Goal: Information Seeking & Learning: Get advice/opinions

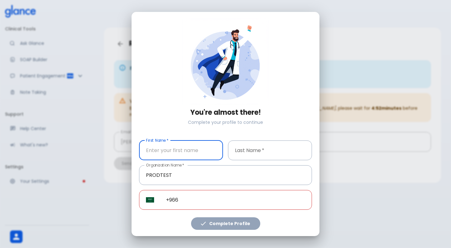
click at [172, 156] on input "First Name   *" at bounding box center [181, 150] width 84 height 20
type input "prod"
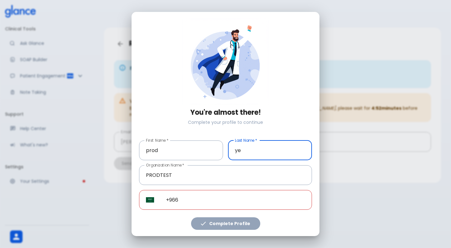
type input "y"
type input "test1"
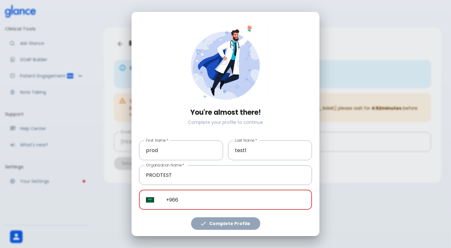
click at [210, 200] on input "+966" at bounding box center [235, 200] width 153 height 20
paste input "+1 769 200 8984"
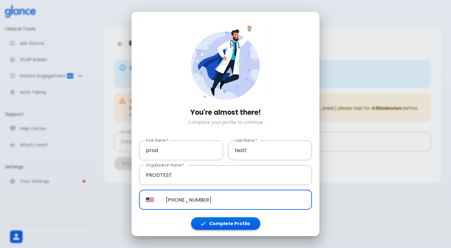
type input "+1 769 200 8984"
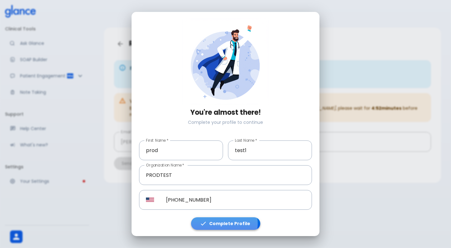
click at [225, 223] on button "Complete Profile" at bounding box center [225, 223] width 69 height 13
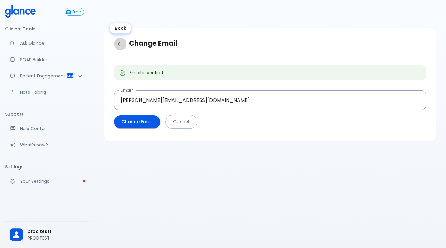
click at [120, 44] on icon "Back" at bounding box center [120, 44] width 8 height 8
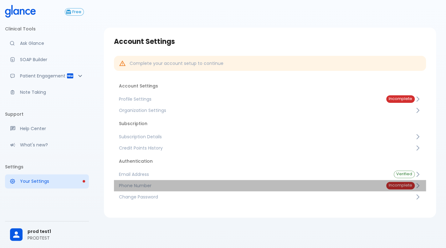
click at [296, 185] on span "Phone Number" at bounding box center [247, 185] width 257 height 6
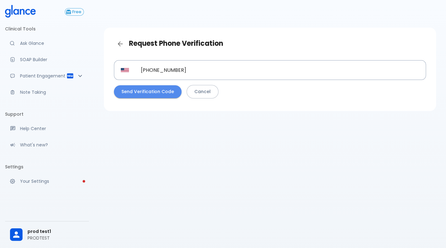
click at [150, 89] on button "Send Verification Code" at bounding box center [148, 91] width 68 height 13
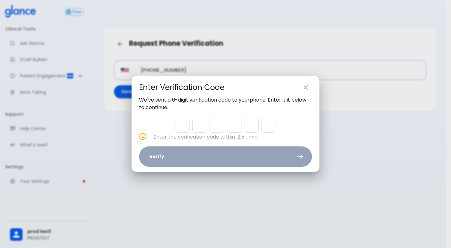
type input "2"
type input "9"
type input "3"
type input "6"
type input "3"
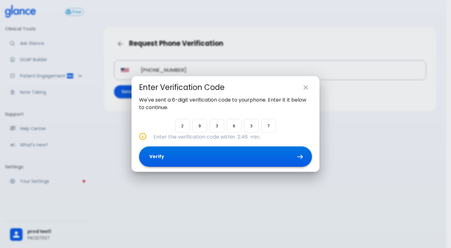
type input "7"
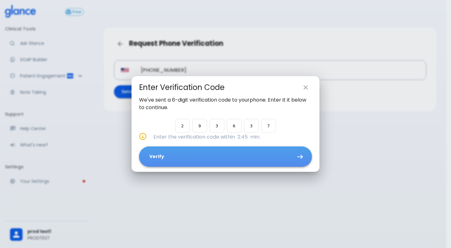
click at [253, 163] on button "Verify" at bounding box center [225, 156] width 173 height 20
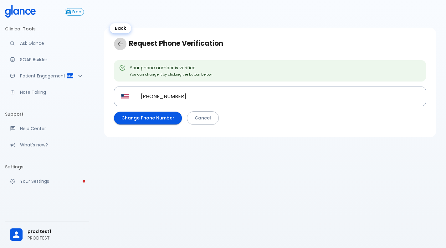
click at [118, 41] on icon "Back" at bounding box center [120, 44] width 8 height 8
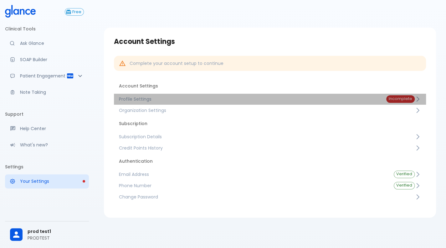
click at [293, 96] on span "Profile Settings" at bounding box center [247, 99] width 257 height 6
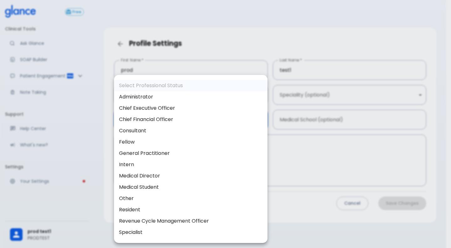
click at [153, 117] on body "↧ pull to refresh ↧ Free Clinical Tools Ask Glance SOAP Builder Patient Engagem…" at bounding box center [225, 131] width 451 height 263
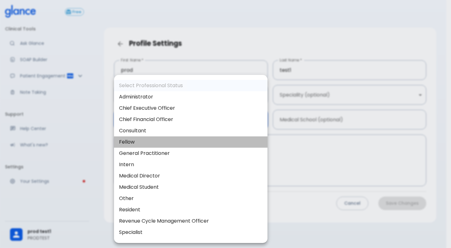
click at [151, 142] on li "Fellow" at bounding box center [190, 141] width 153 height 11
type input "fellow"
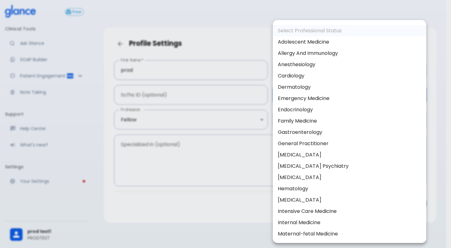
click at [374, 90] on body "↧ pull to refresh ↧ Free Clinical Tools Ask Glance SOAP Builder Patient Engagem…" at bounding box center [225, 131] width 451 height 263
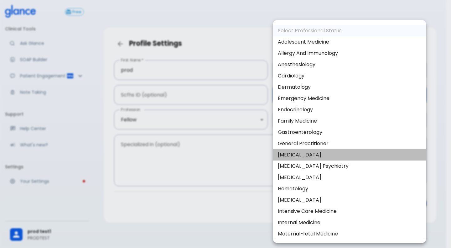
click at [362, 152] on li "General Surgery" at bounding box center [349, 154] width 153 height 11
type input "General surgery"
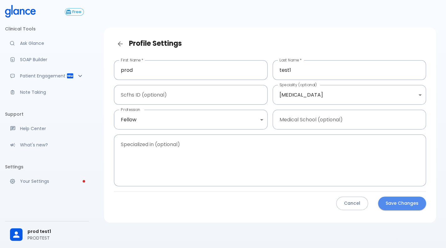
click at [412, 200] on button "Save Changes" at bounding box center [402, 202] width 48 height 13
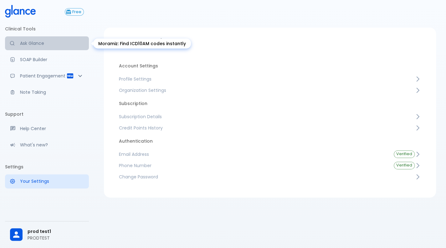
click at [67, 49] on link "Ask Glance" at bounding box center [47, 43] width 84 height 14
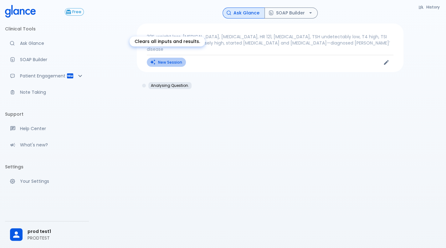
click at [159, 58] on button "New Session" at bounding box center [166, 62] width 39 height 9
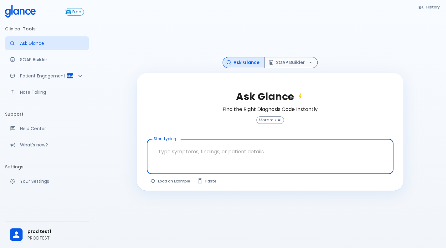
click at [167, 151] on textarea "Start typing..." at bounding box center [270, 152] width 238 height 20
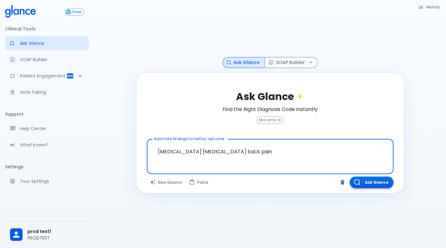
type textarea "neck pain chest pain back pain"
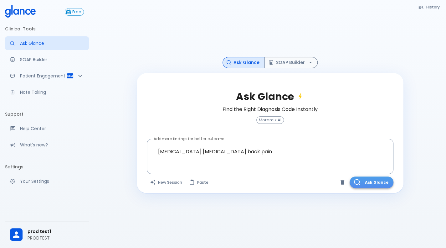
click at [372, 181] on button "Ask Glance" at bounding box center [372, 182] width 44 height 12
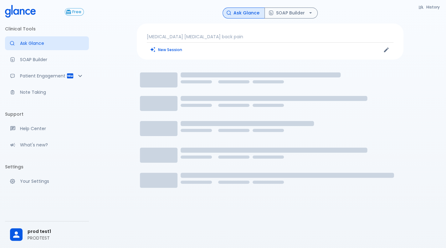
click at [372, 181] on icon "Loading..." at bounding box center [270, 142] width 267 height 157
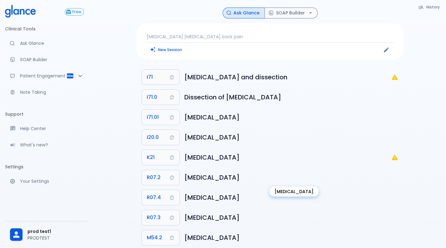
click at [372, 181] on h6 "Precordial pain" at bounding box center [291, 177] width 214 height 10
click at [31, 231] on span "prod test1" at bounding box center [56, 231] width 56 height 7
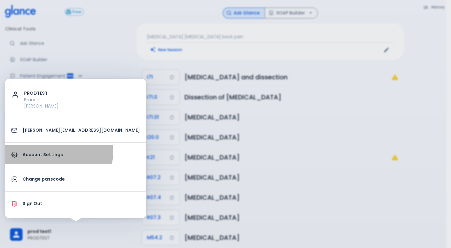
click at [48, 152] on p "Account Settings" at bounding box center [81, 154] width 117 height 7
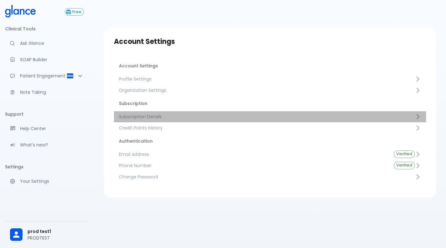
click at [174, 117] on span "Subscription Details" at bounding box center [267, 116] width 296 height 6
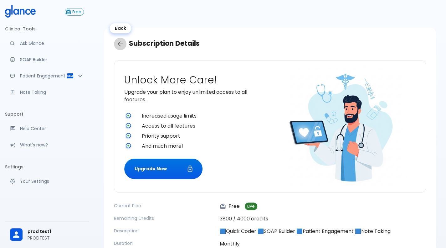
click at [119, 42] on icon "Back" at bounding box center [120, 44] width 8 height 8
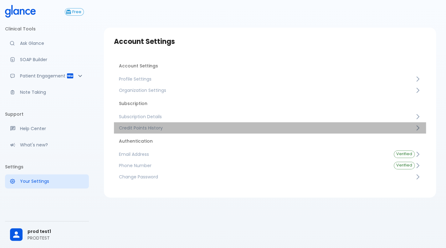
click at [128, 128] on span "Credit Points History" at bounding box center [267, 128] width 296 height 6
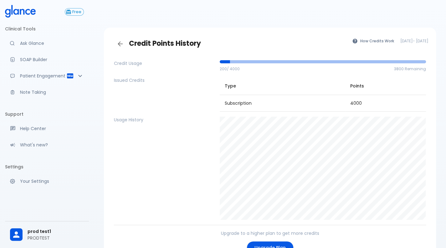
click at [400, 44] on span "Sep 17, 2025 - Oct 17, 2025" at bounding box center [414, 41] width 28 height 6
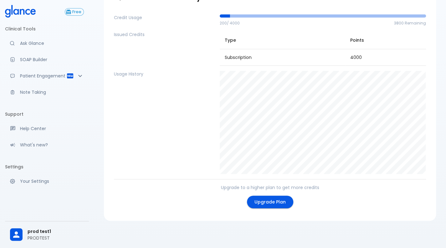
click at [3, 192] on div "Free Clinical Tools Ask Glance SOAP Builder Patient Engagement Note Taking Supp…" at bounding box center [47, 124] width 94 height 248
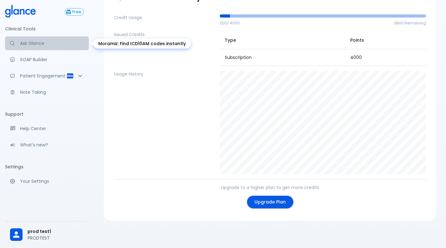
click at [40, 46] on p "Ask Glance" at bounding box center [52, 43] width 64 height 6
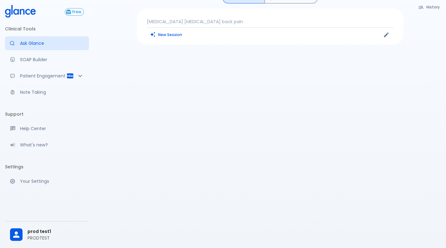
scroll to position [15, 0]
click at [173, 34] on button "New Session" at bounding box center [166, 34] width 39 height 9
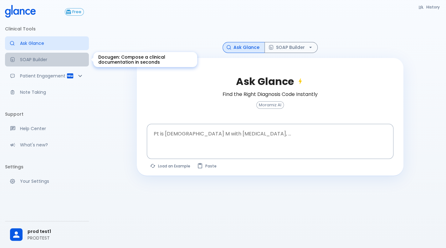
click at [49, 62] on p "SOAP Builder" at bounding box center [52, 59] width 64 height 6
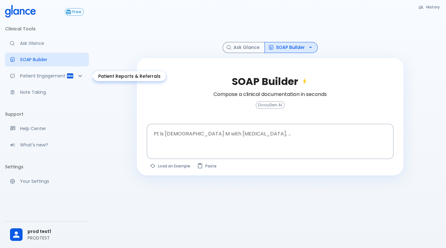
click at [57, 78] on p "Patient Engagement" at bounding box center [43, 76] width 46 height 6
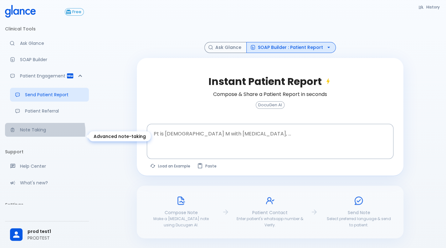
click at [41, 133] on p "Note Taking" at bounding box center [52, 129] width 64 height 6
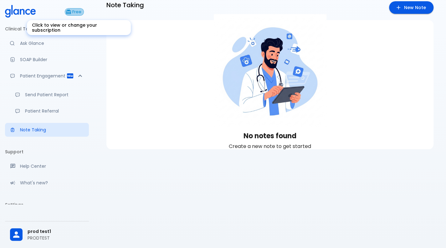
click at [74, 11] on span "Free" at bounding box center [76, 12] width 13 height 5
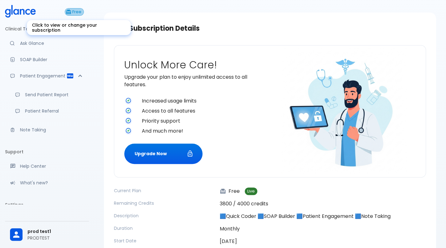
click at [74, 11] on span "Free" at bounding box center [76, 12] width 13 height 5
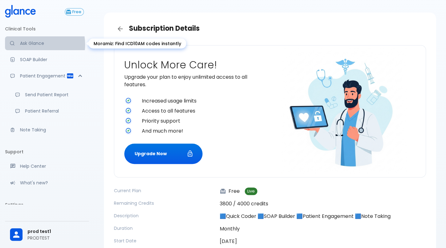
click at [32, 44] on p "Ask Glance" at bounding box center [52, 43] width 64 height 6
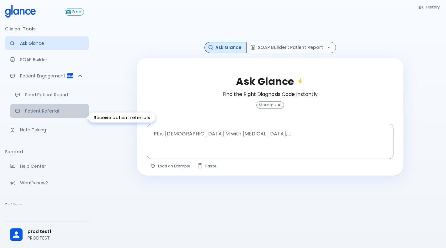
click at [59, 114] on p "Patient Referral" at bounding box center [54, 111] width 59 height 6
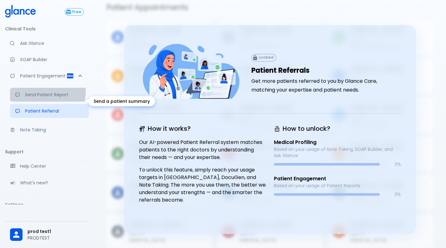
click at [43, 98] on p "Send Patient Report" at bounding box center [54, 94] width 59 height 6
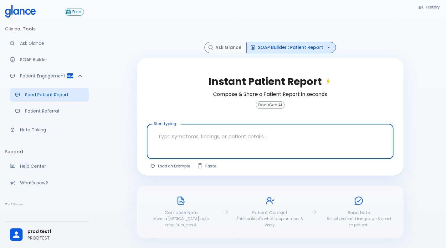
click at [181, 135] on textarea "Start typing..." at bounding box center [270, 136] width 238 height 20
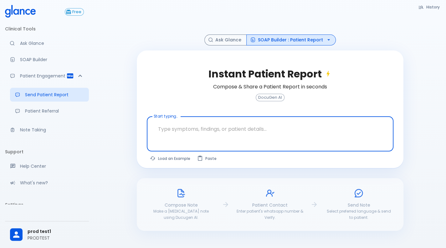
click at [181, 135] on textarea "Start typing..." at bounding box center [270, 129] width 238 height 20
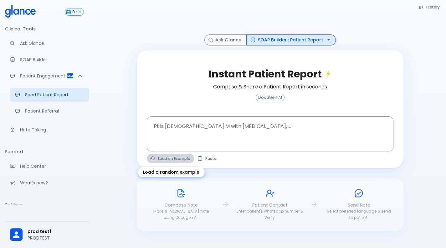
click at [161, 161] on button "Load an Example" at bounding box center [170, 158] width 47 height 9
type textarea "30F, weight loss, [MEDICAL_DATA], [MEDICAL_DATA], HR 121, [MEDICAL_DATA], TSH u…"
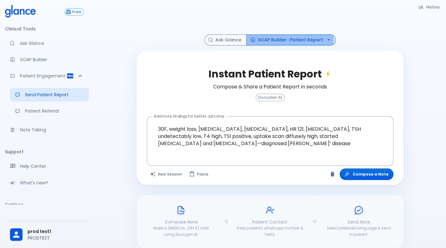
click at [289, 40] on button "SOAP Builder : Patient Report" at bounding box center [291, 39] width 90 height 11
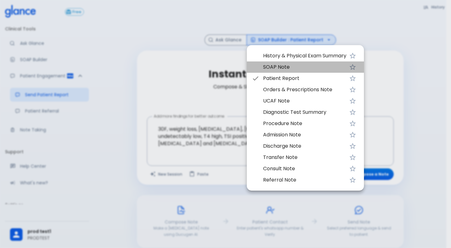
click at [276, 69] on span "SOAP Note" at bounding box center [304, 67] width 83 height 8
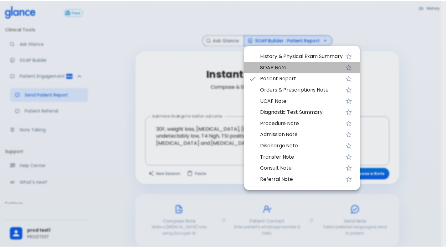
scroll to position [15, 0]
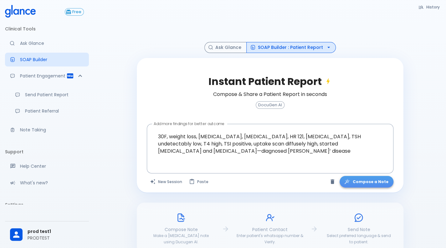
click at [375, 182] on button "Compose a Note" at bounding box center [367, 182] width 54 height 12
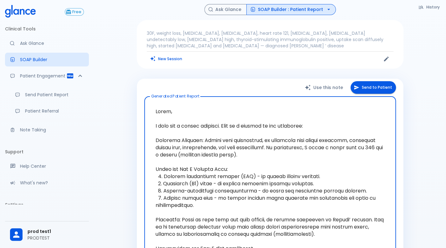
scroll to position [0, 0]
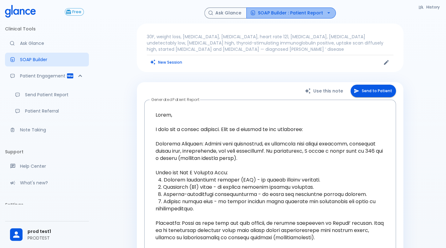
click at [302, 14] on button "SOAP Builder : Patient Report" at bounding box center [291, 13] width 90 height 11
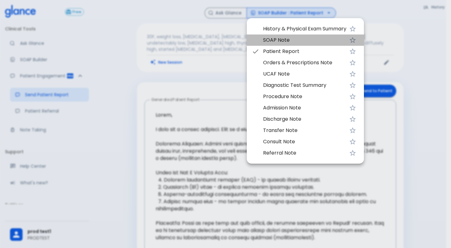
click at [278, 37] on span "SOAP Note" at bounding box center [304, 40] width 83 height 8
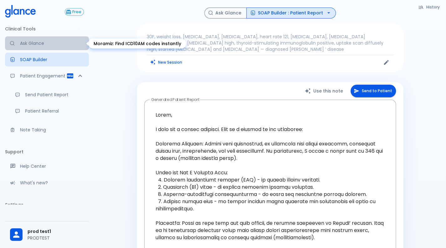
click at [49, 46] on p "Ask Glance" at bounding box center [52, 43] width 64 height 6
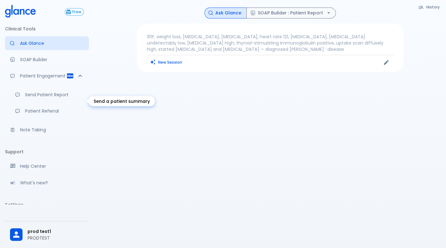
click at [63, 98] on p "Send Patient Report" at bounding box center [54, 94] width 59 height 6
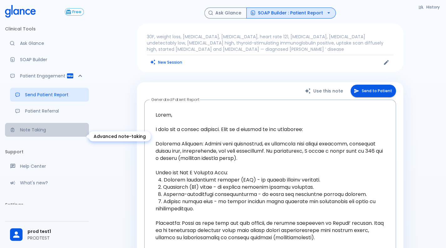
click at [63, 130] on link "Note Taking" at bounding box center [47, 130] width 84 height 14
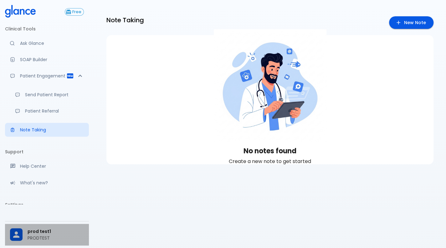
click at [36, 224] on div "prod test1 PRODTEST" at bounding box center [47, 235] width 84 height 22
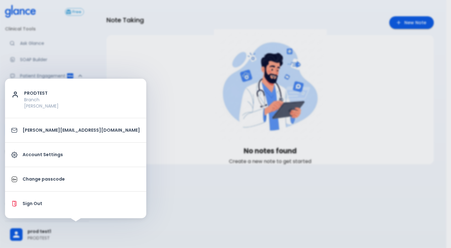
click at [45, 201] on p "Sign Out" at bounding box center [81, 203] width 117 height 7
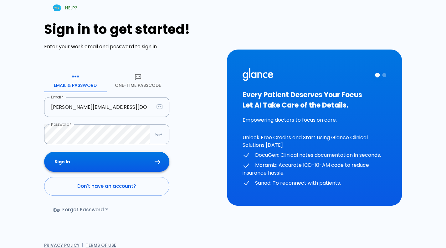
click at [106, 164] on button "Sign In" at bounding box center [106, 162] width 125 height 20
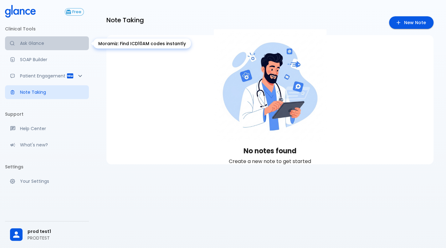
click at [31, 42] on p "Ask Glance" at bounding box center [52, 43] width 64 height 6
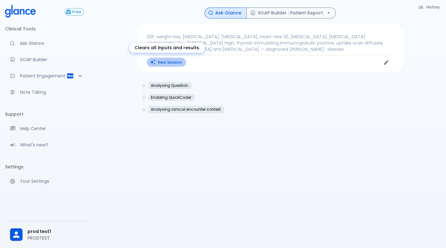
click at [173, 62] on button "New Session" at bounding box center [166, 62] width 39 height 9
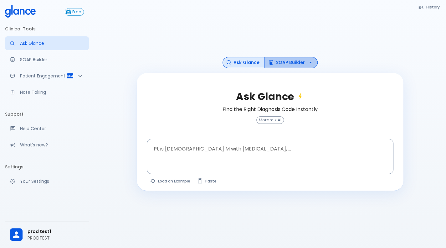
click at [296, 67] on button "SOAP Builder" at bounding box center [291, 62] width 53 height 11
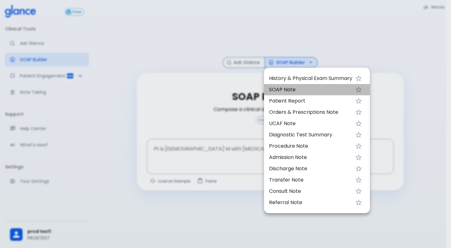
click at [287, 88] on span "SOAP Note" at bounding box center [310, 90] width 83 height 8
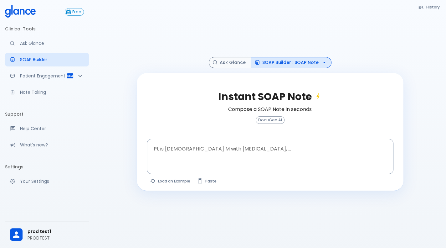
click at [309, 55] on div at bounding box center [270, 32] width 267 height 49
drag, startPoint x: 309, startPoint y: 55, endPoint x: 306, endPoint y: 59, distance: 5.4
click at [306, 59] on div "History Ask Glance SOAP Builder : SOAP Note Instant SOAP Note Compose a SOAP No…" at bounding box center [270, 99] width 282 height 183
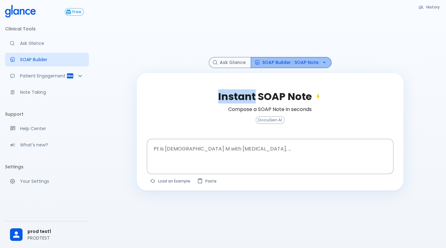
click at [306, 59] on button "SOAP Builder : SOAP Note" at bounding box center [291, 62] width 81 height 11
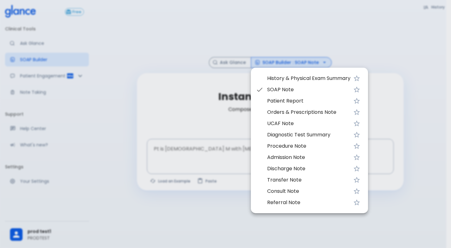
click at [160, 155] on div at bounding box center [225, 124] width 451 height 248
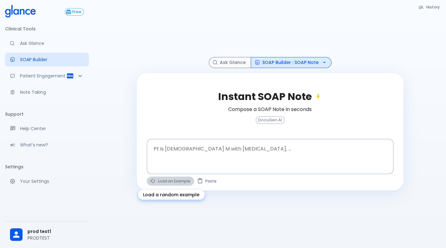
click at [160, 179] on button "Load an Example" at bounding box center [170, 180] width 47 height 9
type textarea "62M, HTN, acute tearing chest pain to back, BP 170/95, asymmetric pulses, CT an…"
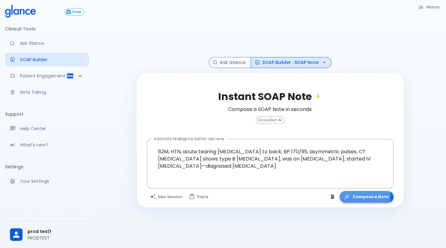
click at [365, 196] on button "Compose a Note" at bounding box center [367, 197] width 54 height 12
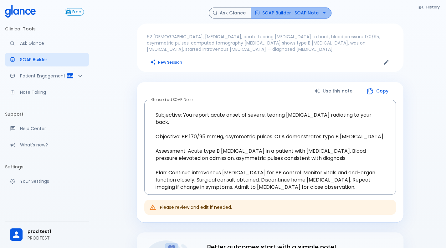
click at [311, 15] on button "SOAP Builder : SOAP Note" at bounding box center [291, 13] width 81 height 11
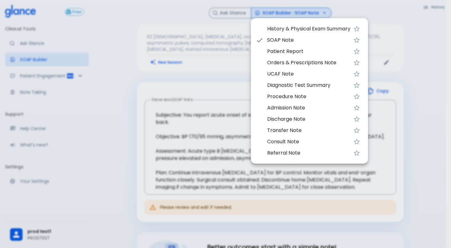
click at [294, 80] on li "Diagnostic Test Summary" at bounding box center [309, 85] width 117 height 11
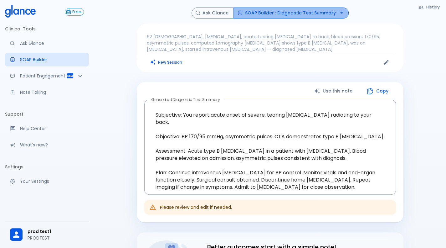
click at [307, 15] on button "SOAP Builder : Diagnostic Test Summary" at bounding box center [291, 13] width 115 height 11
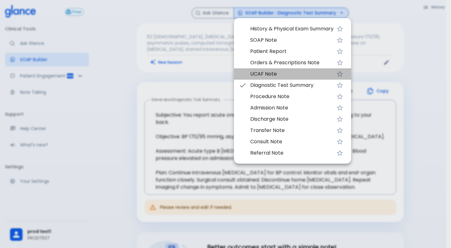
click at [272, 74] on span "UCAF Note" at bounding box center [291, 74] width 83 height 8
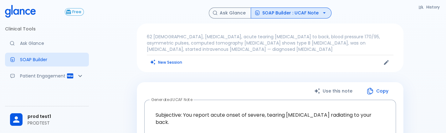
scroll to position [0, 0]
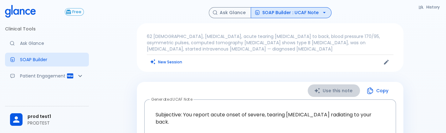
click at [346, 92] on button "Use this note" at bounding box center [334, 90] width 52 height 13
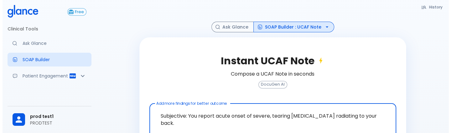
scroll to position [11, 0]
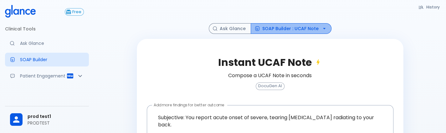
click at [305, 28] on button "SOAP Builder : UCAF Note" at bounding box center [291, 28] width 81 height 11
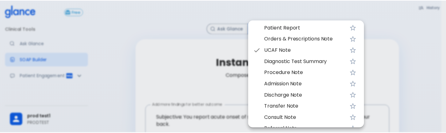
scroll to position [26, 0]
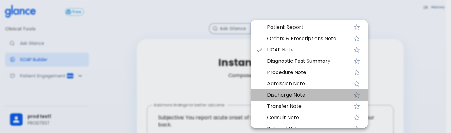
click at [277, 94] on span "Discharge Note" at bounding box center [308, 95] width 83 height 8
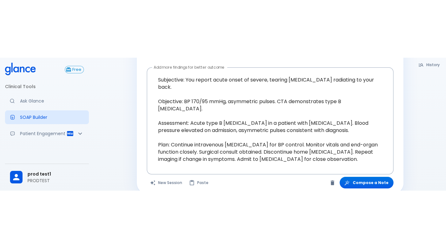
scroll to position [24, 0]
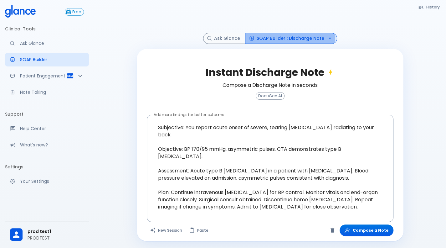
click at [276, 36] on button "SOAP Builder : Discharge Note" at bounding box center [291, 38] width 92 height 11
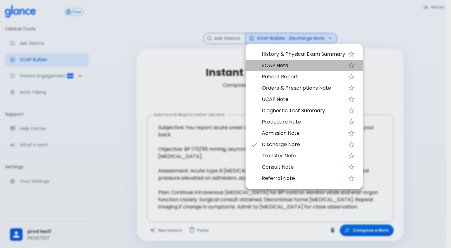
click at [275, 68] on span "SOAP Note" at bounding box center [303, 66] width 83 height 8
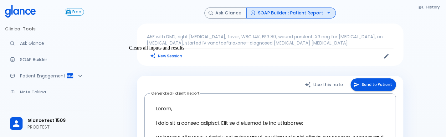
click at [173, 59] on button "New Session" at bounding box center [166, 55] width 39 height 9
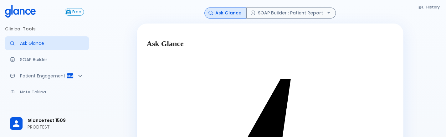
scroll to position [38, 0]
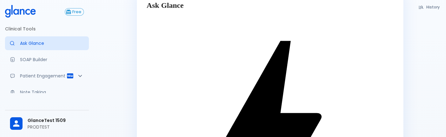
type textarea "a00"
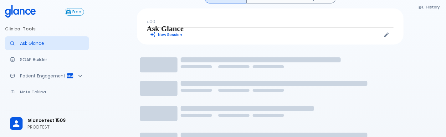
scroll to position [11, 0]
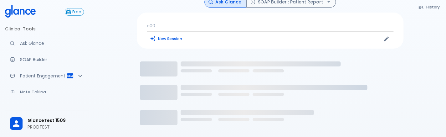
click at [274, 106] on icon "Loading..." at bounding box center [270, 132] width 267 height 157
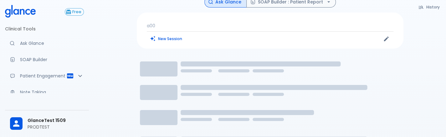
click at [192, 26] on p "a00" at bounding box center [270, 26] width 247 height 6
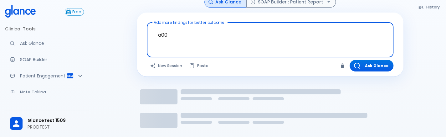
click at [192, 26] on textarea "a00" at bounding box center [270, 35] width 238 height 20
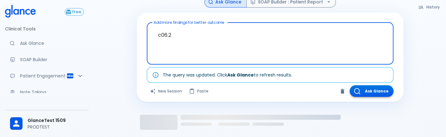
type textarea "c06.2"
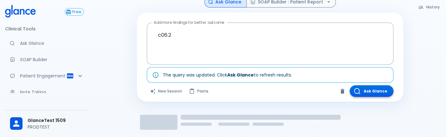
click at [371, 89] on button "Ask Glance" at bounding box center [372, 91] width 44 height 12
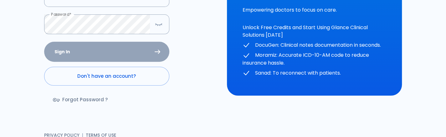
scroll to position [111, 0]
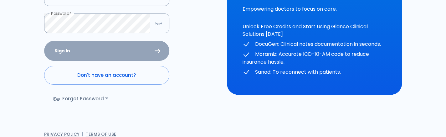
type input "[PERSON_NAME][EMAIL_ADDRESS][DOMAIN_NAME]"
click at [85, 52] on div "Sign In Don't have an account? Forgot Password ?" at bounding box center [106, 77] width 125 height 72
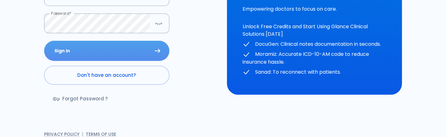
click at [85, 52] on button "Sign In" at bounding box center [106, 51] width 125 height 20
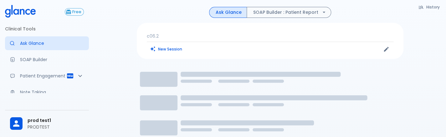
scroll to position [0, 0]
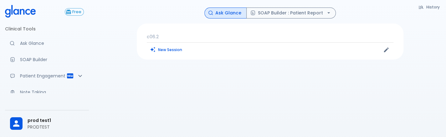
drag, startPoint x: 308, startPoint y: 32, endPoint x: 295, endPoint y: 44, distance: 18.4
click at [295, 44] on div "c06.2 New Session" at bounding box center [270, 41] width 267 height 36
drag, startPoint x: 295, startPoint y: 44, endPoint x: 305, endPoint y: 41, distance: 11.1
click at [305, 41] on div "c06.2 New Session" at bounding box center [270, 41] width 267 height 36
click at [387, 52] on icon "Edit" at bounding box center [386, 50] width 6 height 6
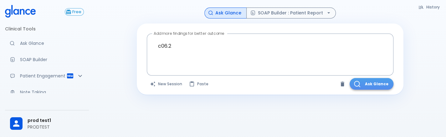
click at [376, 83] on button "Ask Glance" at bounding box center [372, 84] width 44 height 12
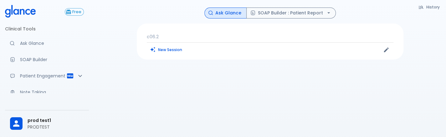
scroll to position [15, 0]
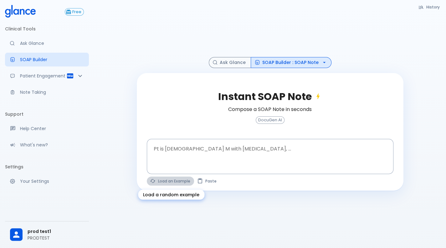
click at [185, 183] on button "Load an Example" at bounding box center [170, 180] width 47 height 9
type textarea "30F, weight loss, [MEDICAL_DATA], [MEDICAL_DATA], HR 121, [MEDICAL_DATA], TSH u…"
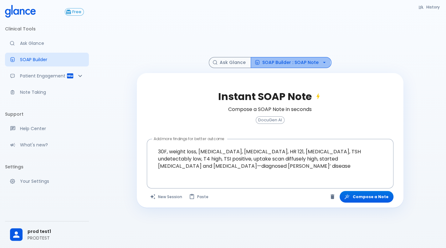
click at [291, 63] on button "SOAP Builder : SOAP Note" at bounding box center [291, 62] width 81 height 11
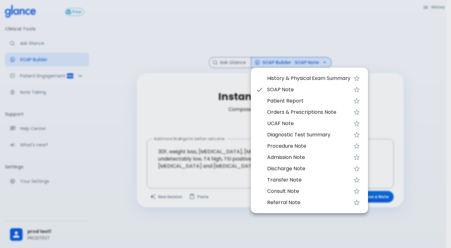
click at [213, 26] on div at bounding box center [225, 124] width 451 height 248
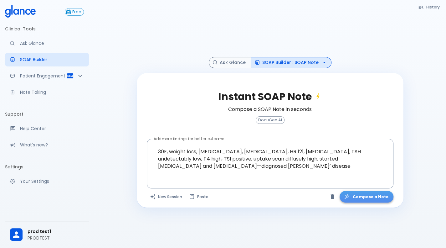
click at [377, 192] on button "Compose a Note" at bounding box center [367, 197] width 54 height 12
